Goal: Transaction & Acquisition: Purchase product/service

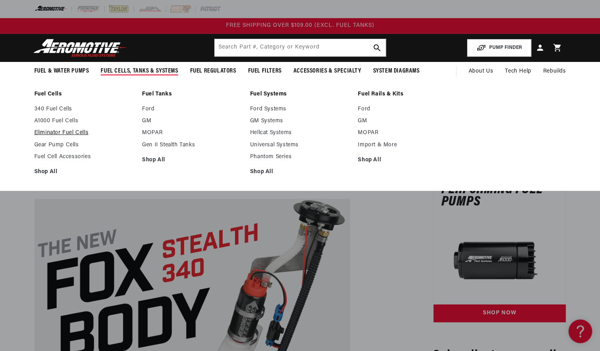
click at [69, 134] on link "Eliminator Fuel Cells" at bounding box center [84, 132] width 100 height 7
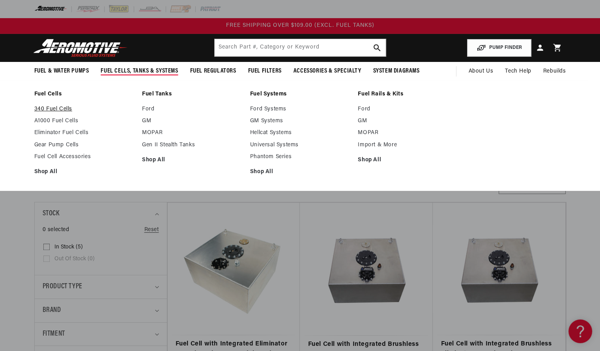
click at [51, 108] on link "340 Fuel Cells" at bounding box center [84, 109] width 100 height 7
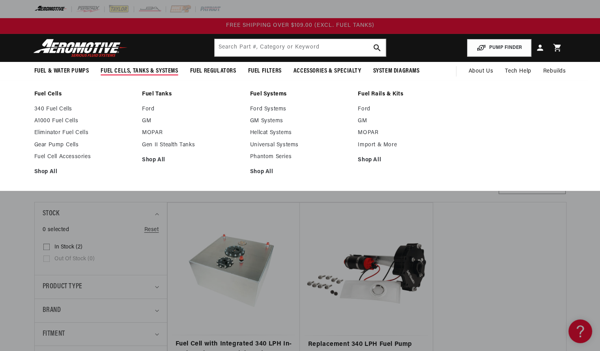
click at [66, 117] on ul "340 Fuel Cells A1000 Fuel Cells Eliminator Fuel Cells Gear Pump Cells Fuel Cell…" at bounding box center [84, 141] width 100 height 70
click at [65, 121] on link "A1000 Fuel Cells" at bounding box center [84, 121] width 100 height 7
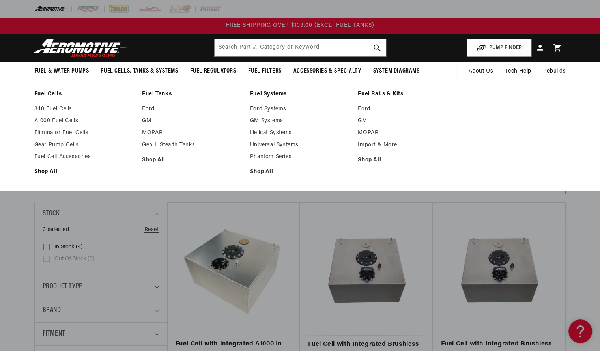
click at [52, 170] on link "Shop All" at bounding box center [84, 171] width 100 height 7
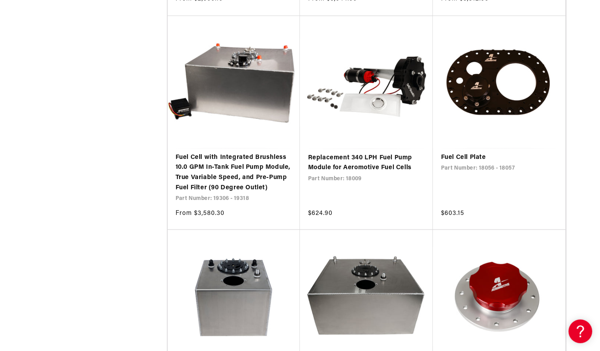
scroll to position [1473, 0]
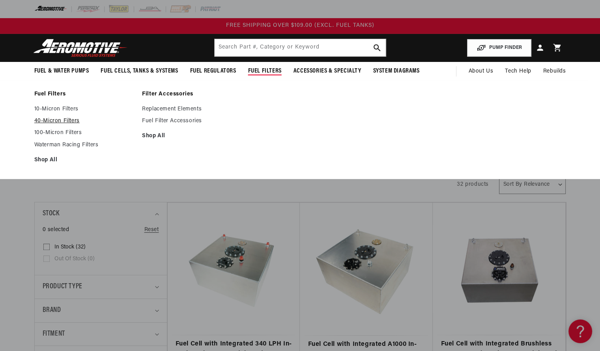
click at [67, 124] on link "40-Micron Filters" at bounding box center [84, 121] width 100 height 7
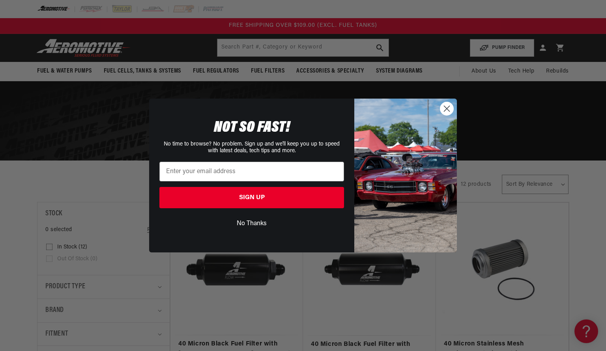
click at [451, 110] on circle "Close dialog" at bounding box center [446, 108] width 13 height 13
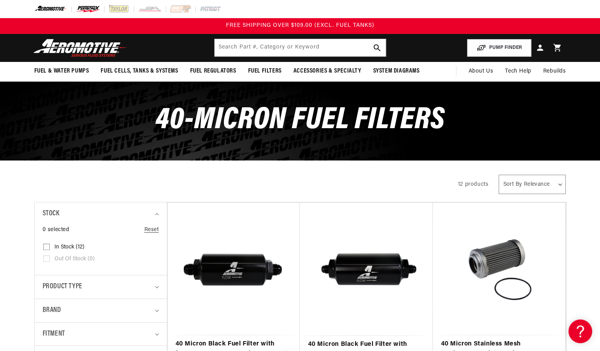
click at [80, 12] on img at bounding box center [88, 9] width 24 height 9
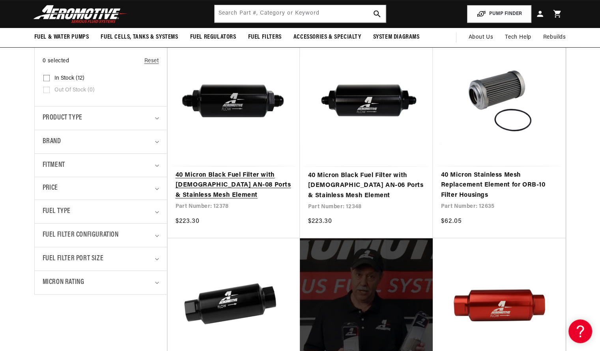
scroll to position [167, 0]
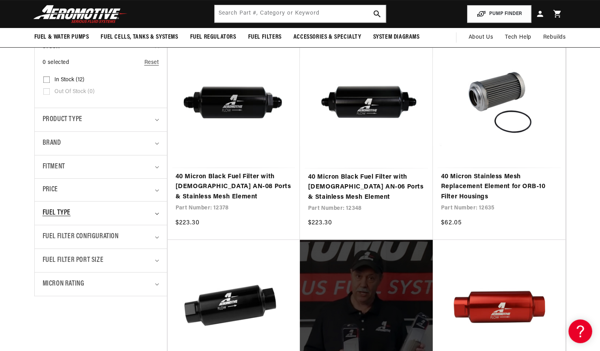
click at [125, 210] on div "Fuel Type" at bounding box center [98, 212] width 110 height 11
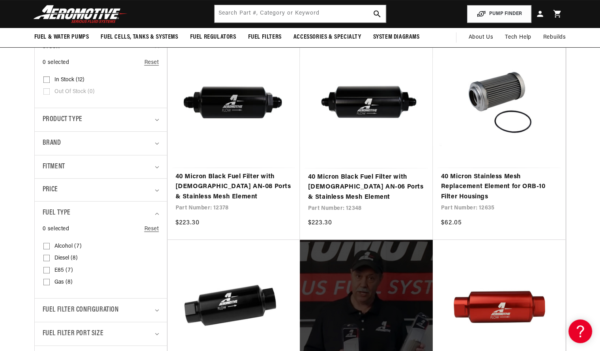
click at [46, 274] on label "E85 (7) E85 (7 products)" at bounding box center [98, 271] width 110 height 12
click at [46, 274] on input "E85 (7) E85 (7 products)" at bounding box center [46, 272] width 6 height 6
checkbox input "true"
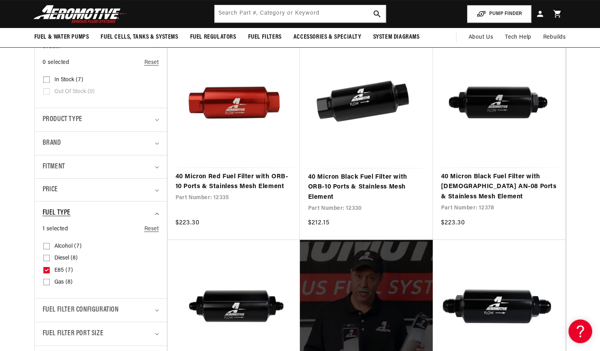
click at [157, 213] on icon "Fuel Type (1 selected)" at bounding box center [157, 214] width 4 height 2
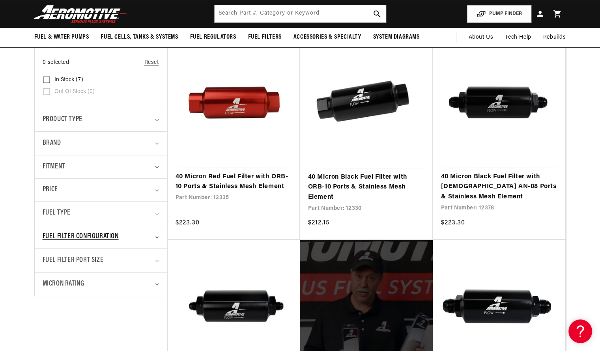
click at [153, 237] on summary "Fuel Filter Configuration" at bounding box center [101, 236] width 116 height 23
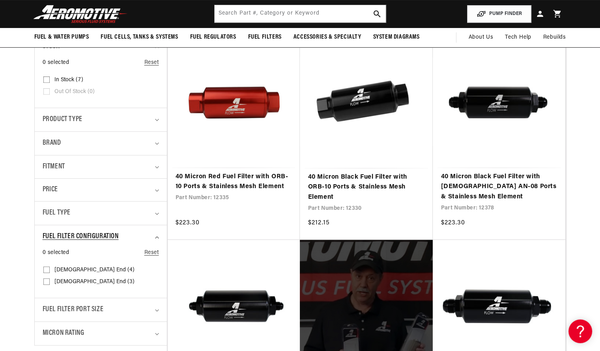
click at [153, 237] on summary "Fuel Filter Configuration" at bounding box center [101, 236] width 116 height 23
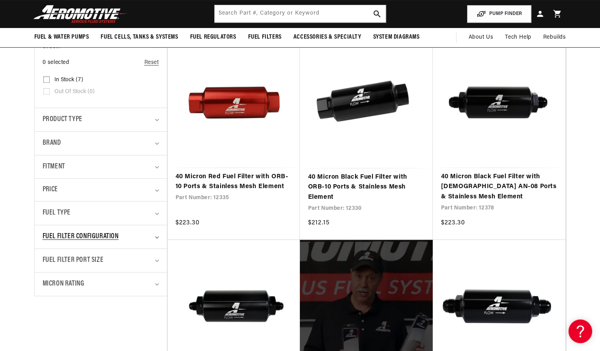
click at [153, 237] on summary "Fuel Filter Configuration" at bounding box center [101, 236] width 116 height 23
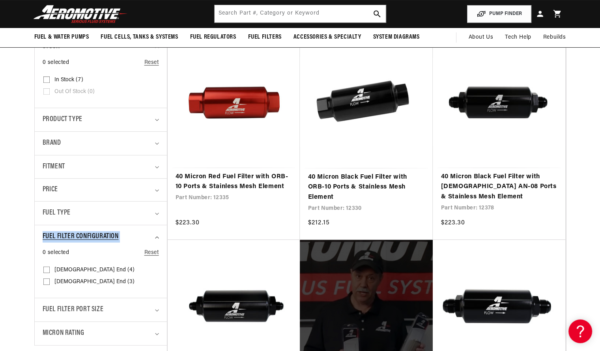
click at [153, 237] on summary "Fuel Filter Configuration" at bounding box center [101, 236] width 116 height 23
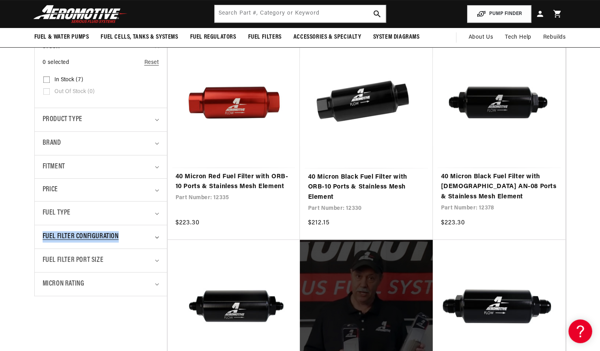
click at [153, 237] on summary "Fuel Filter Configuration" at bounding box center [101, 236] width 116 height 23
click at [149, 262] on div "Fuel Filter Port Size" at bounding box center [98, 260] width 110 height 11
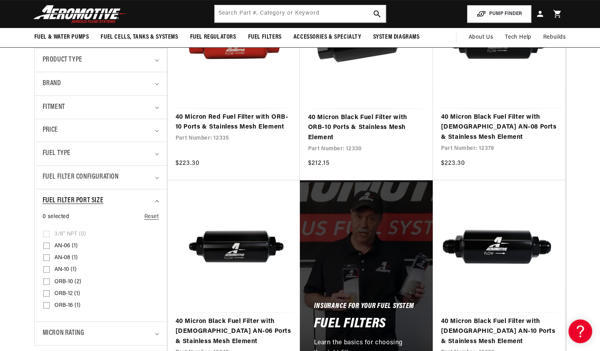
scroll to position [224, 0]
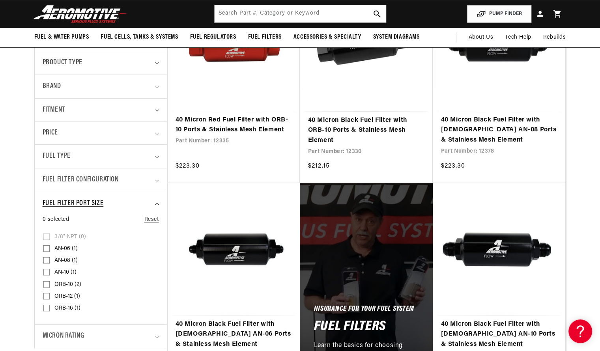
click at [158, 204] on icon "Fuel Filter Port Size (0 selected)" at bounding box center [157, 204] width 4 height 2
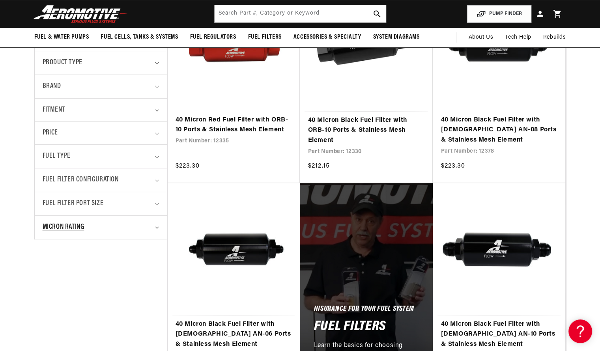
click at [120, 234] on summary "Micron Rating" at bounding box center [101, 227] width 116 height 23
click at [50, 259] on label "40 Micron (7) 40 Micron (7 products)" at bounding box center [98, 261] width 110 height 12
click at [50, 259] on input "40 Micron (7) 40 Micron (7 products)" at bounding box center [46, 262] width 6 height 6
checkbox input "true"
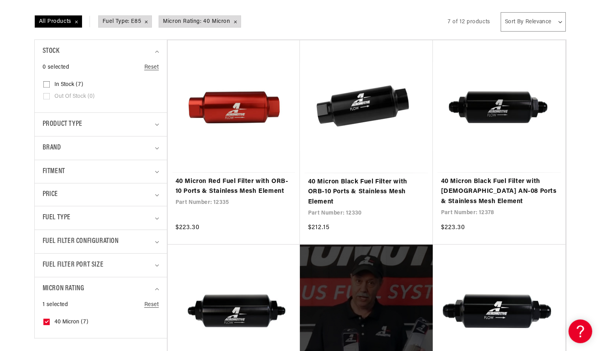
scroll to position [162, 0]
click at [235, 20] on span "Micron Rating: 40 Micron Remove filter" at bounding box center [199, 22] width 81 height 12
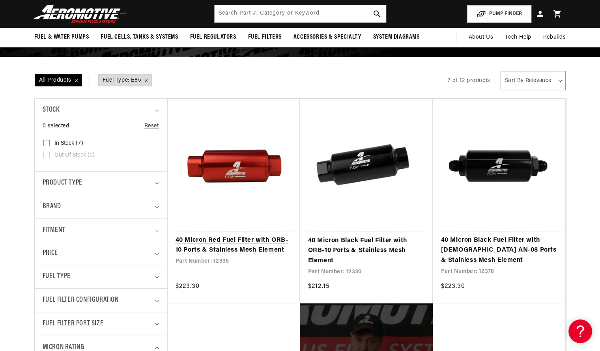
scroll to position [96, 0]
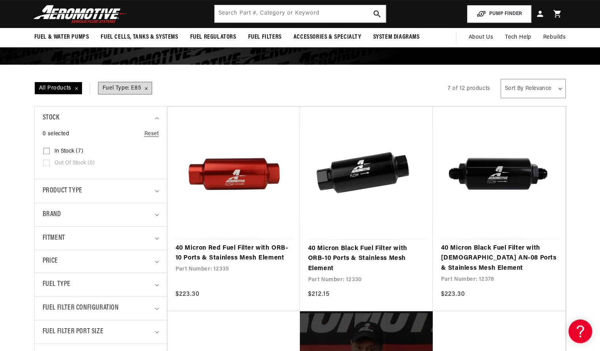
click at [144, 86] on span "Fuel Type: E85 Remove filter" at bounding box center [125, 88] width 53 height 12
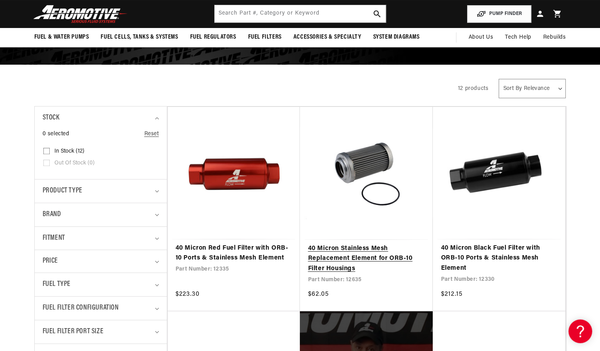
click at [345, 244] on link "40 Micron Stainless Mesh Replacement Element for ORB-10 Filter Housings" at bounding box center [366, 259] width 117 height 30
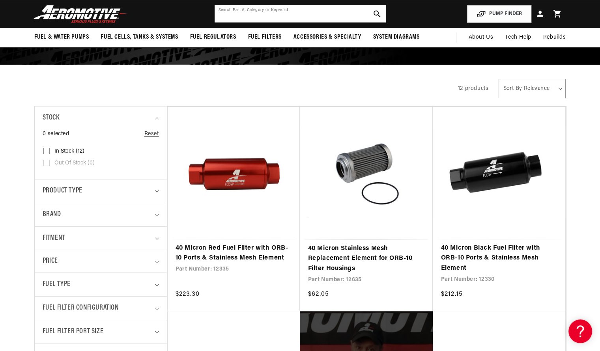
click at [252, 20] on input "text" at bounding box center [300, 13] width 171 height 17
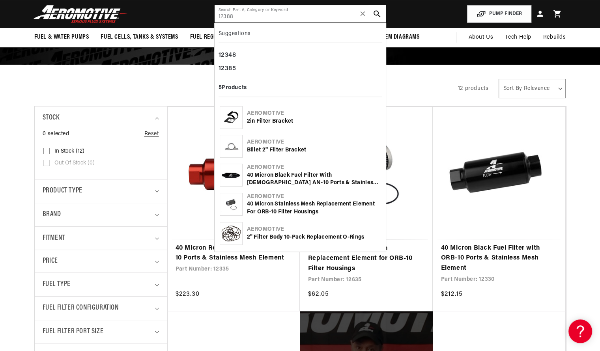
type input "12388"
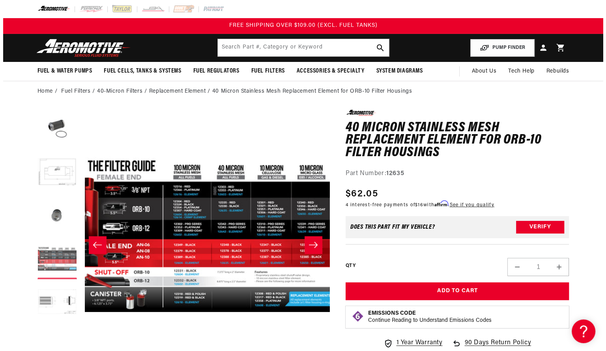
scroll to position [0, 747]
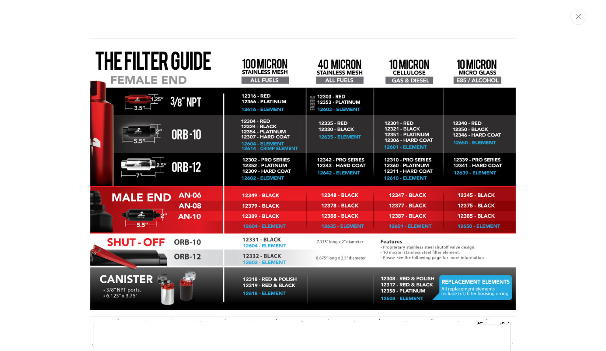
scroll to position [852, 0]
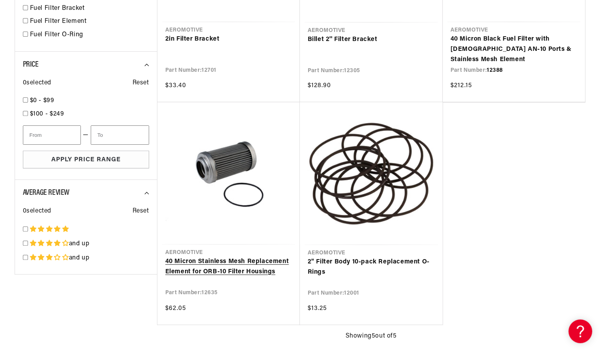
scroll to position [267, 0]
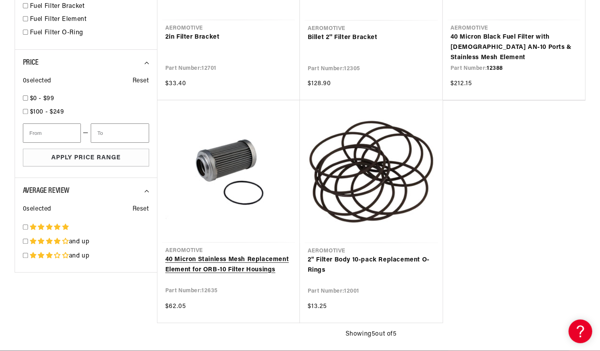
click at [256, 259] on link "40 Micron Stainless Mesh Replacement Element for ORB-10 Filter Housings" at bounding box center [228, 265] width 127 height 20
click at [355, 262] on link "2" Filter Body 10-pack Replacement O-Rings" at bounding box center [371, 265] width 127 height 20
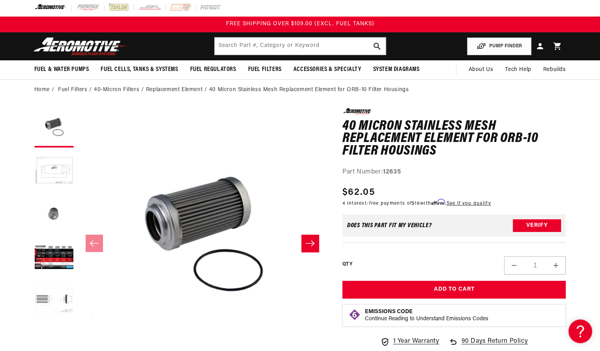
scroll to position [2, 0]
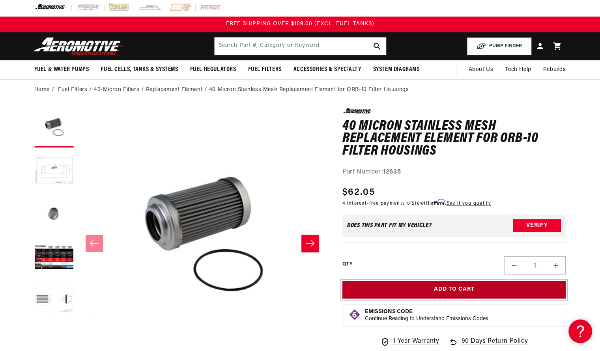
click at [473, 286] on button "Add to Cart" at bounding box center [454, 290] width 224 height 18
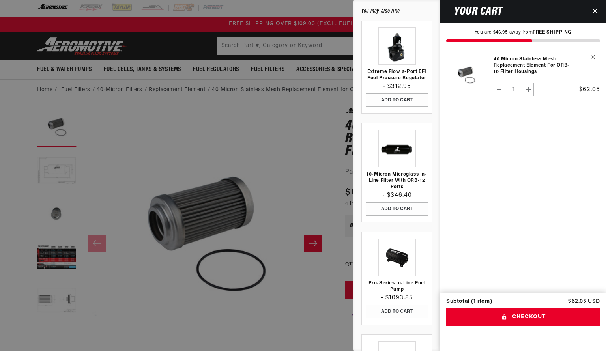
click at [134, 132] on div at bounding box center [303, 175] width 606 height 351
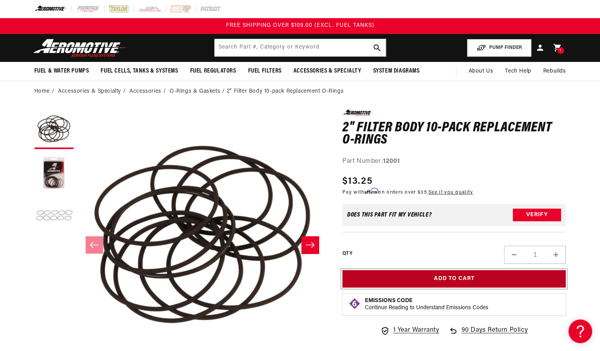
click at [426, 271] on button "Add to Cart" at bounding box center [454, 279] width 224 height 18
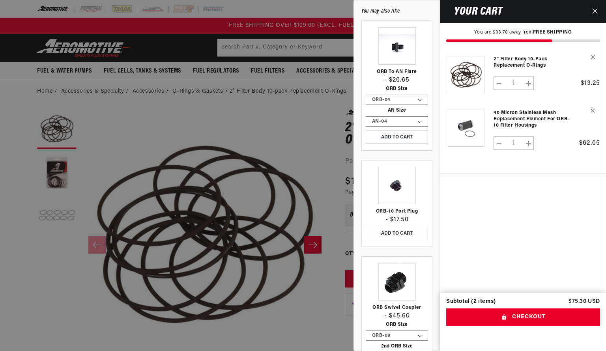
click at [6, 247] on div at bounding box center [303, 175] width 606 height 351
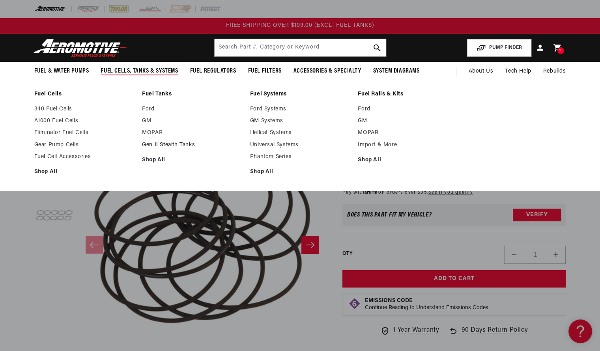
click at [158, 145] on link "Gen II Stealth Tanks" at bounding box center [192, 145] width 100 height 7
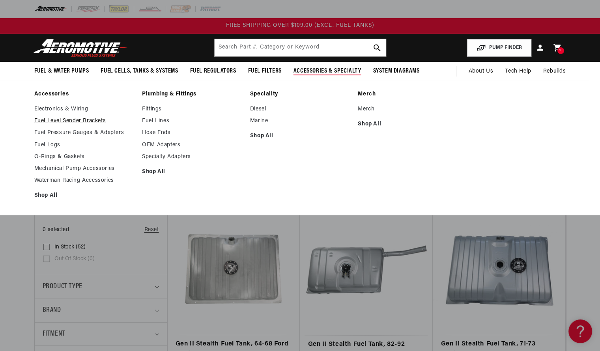
click at [85, 122] on link "Fuel Level Sender Brackets" at bounding box center [84, 121] width 100 height 7
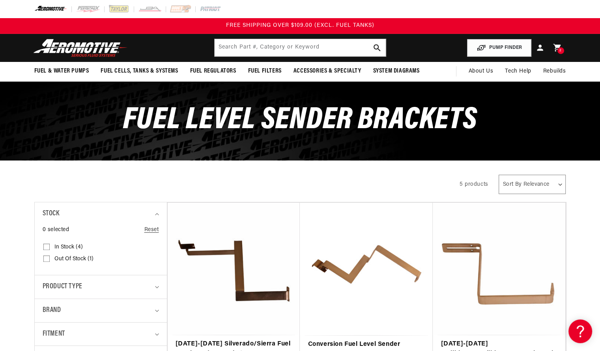
scroll to position [3, 0]
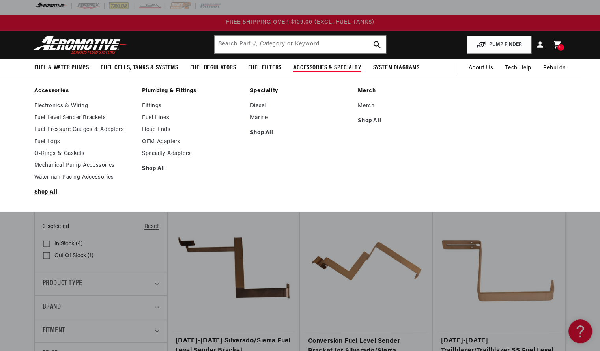
click at [52, 191] on link "Shop All" at bounding box center [84, 192] width 100 height 7
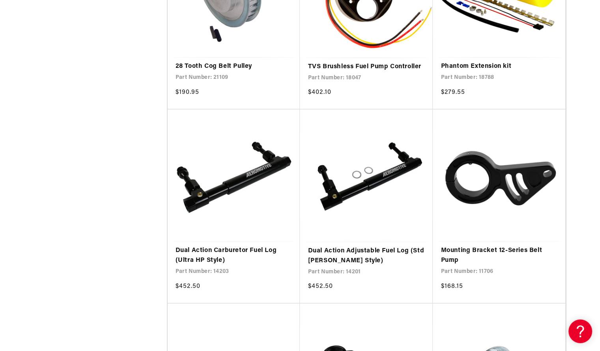
scroll to position [667, 0]
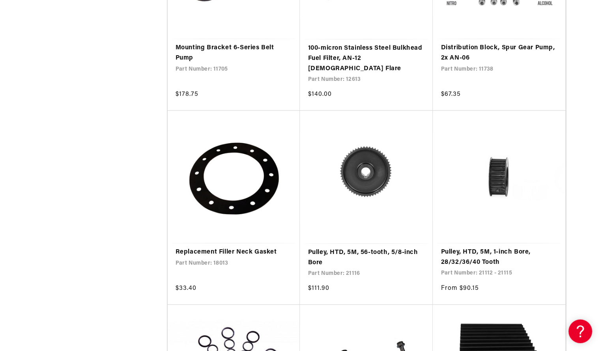
scroll to position [2209, 0]
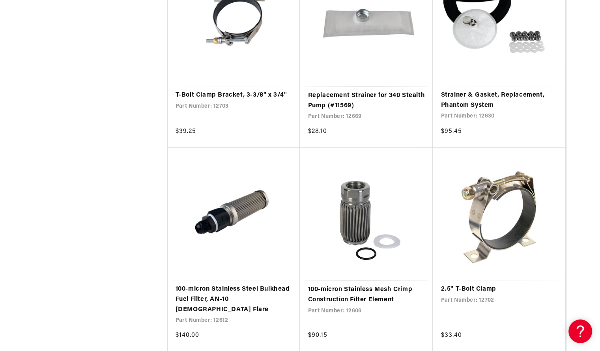
scroll to position [5436, 0]
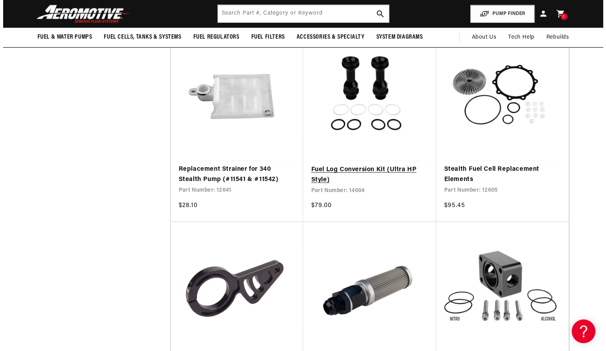
scroll to position [1851, 0]
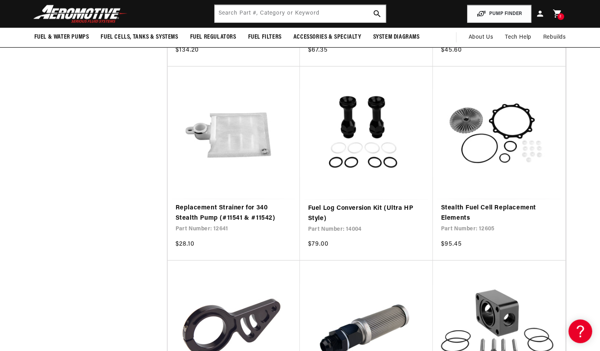
click at [554, 18] on icon at bounding box center [557, 14] width 10 height 10
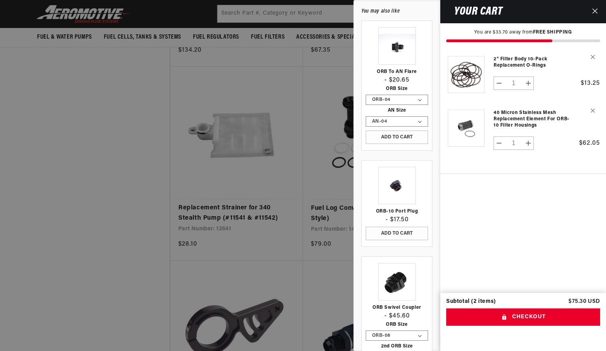
click at [530, 142] on button "Increase quantity for 40 Micron Stainless Mesh Replacement Element for ORB-10 F…" at bounding box center [527, 142] width 11 height 13
type input "2"
click at [482, 128] on link "Your cart" at bounding box center [465, 128] width 39 height 52
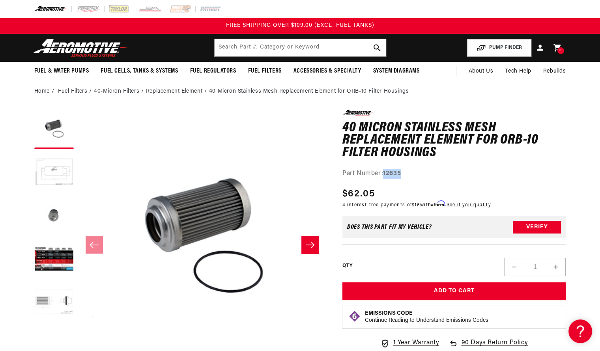
click at [387, 173] on strong "12635" at bounding box center [392, 173] width 18 height 6
click at [435, 169] on div "Part Number: 12635" at bounding box center [454, 174] width 224 height 10
click at [562, 41] on link "Cart 3 3 items" at bounding box center [556, 48] width 17 height 19
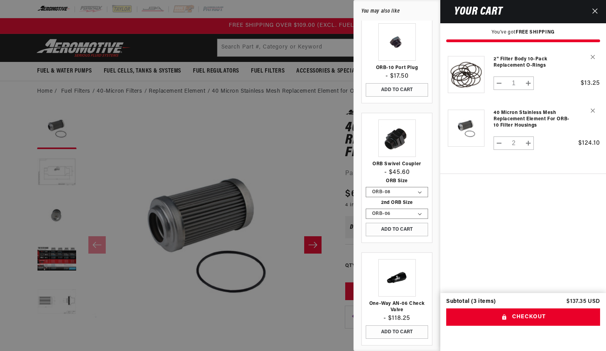
scroll to position [148, 0]
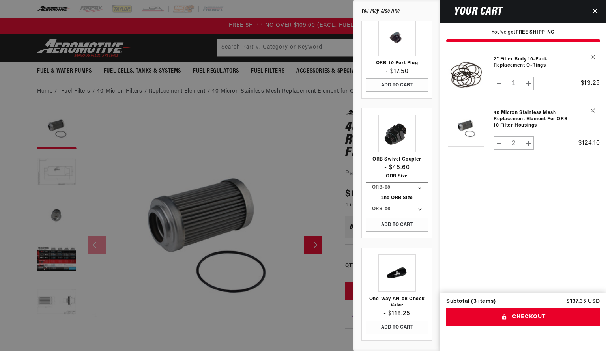
click at [495, 142] on button "Decrease quantity for 40 Micron Stainless Mesh Replacement Element for ORB-10 F…" at bounding box center [499, 142] width 11 height 13
type input "1"
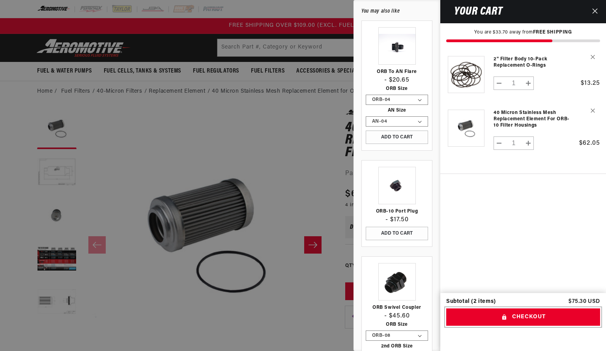
click at [522, 320] on button "Checkout" at bounding box center [523, 317] width 154 height 18
